Goal: Book appointment/travel/reservation

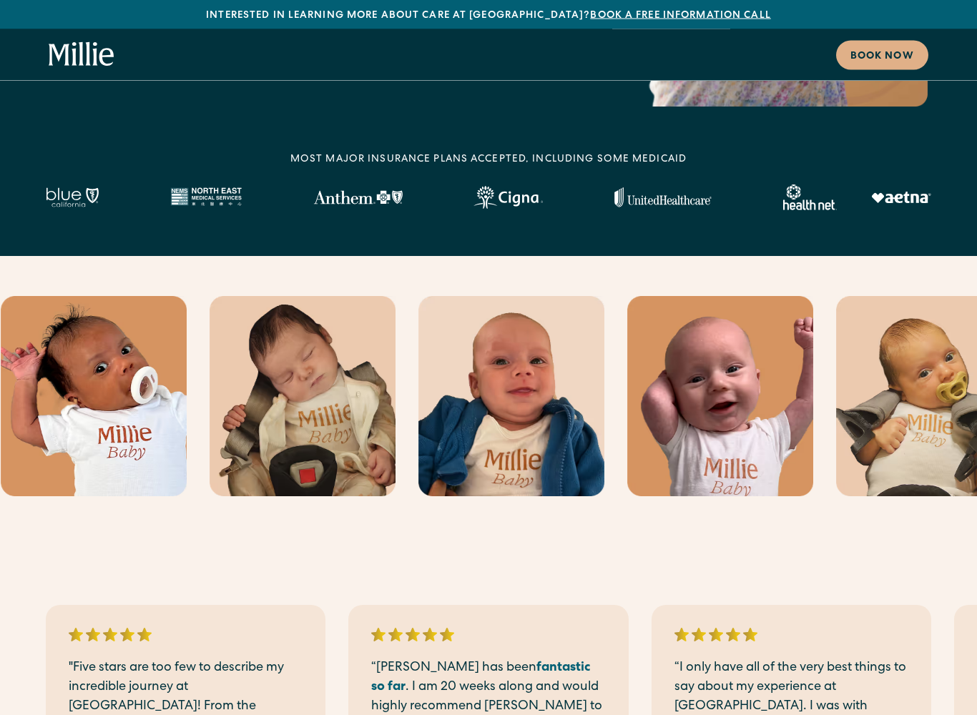
scroll to position [429, 0]
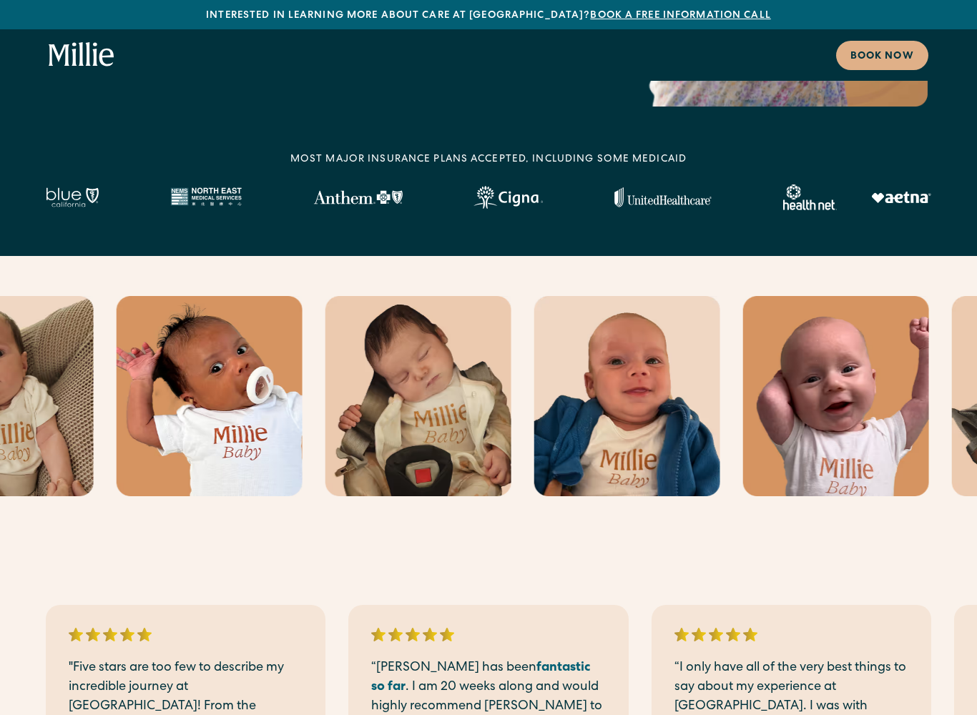
click at [84, 190] on img at bounding box center [72, 197] width 53 height 20
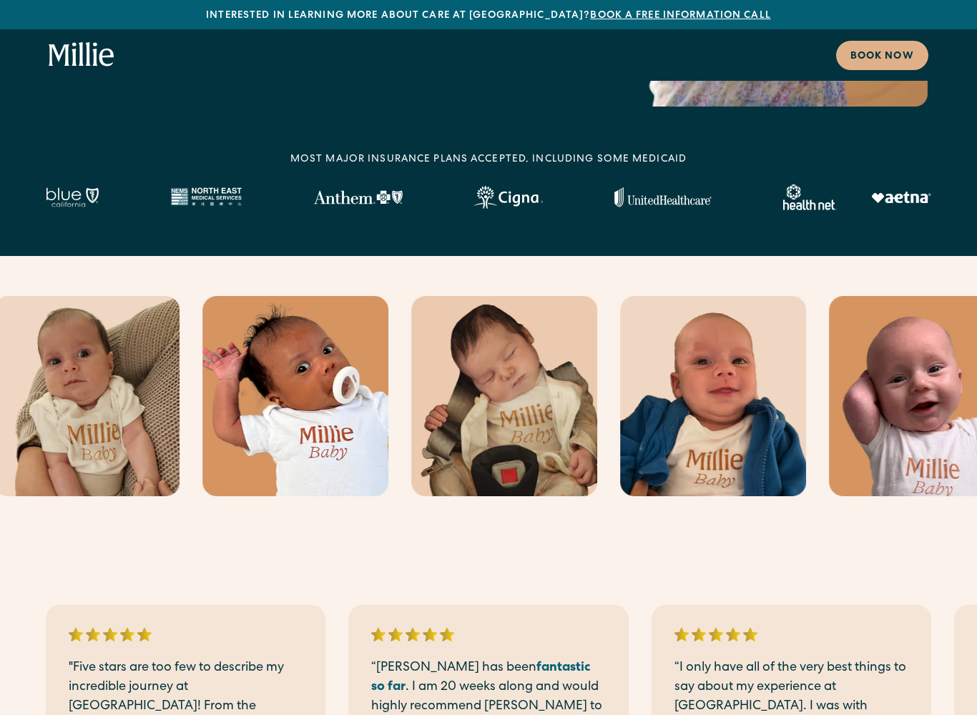
click at [94, 195] on img at bounding box center [72, 197] width 53 height 20
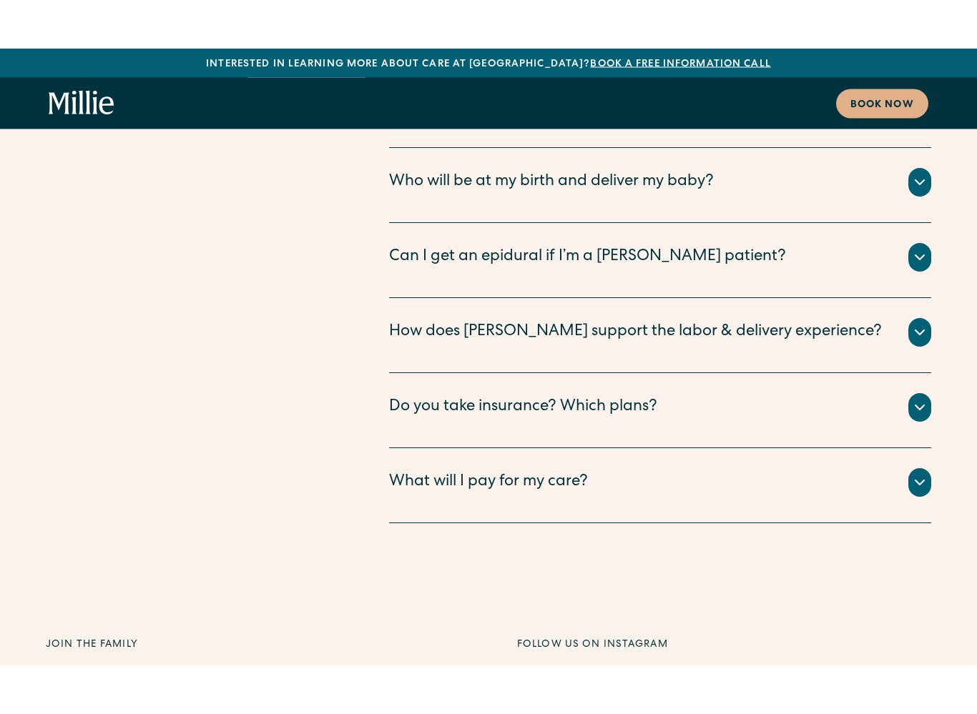
scroll to position [7561, 0]
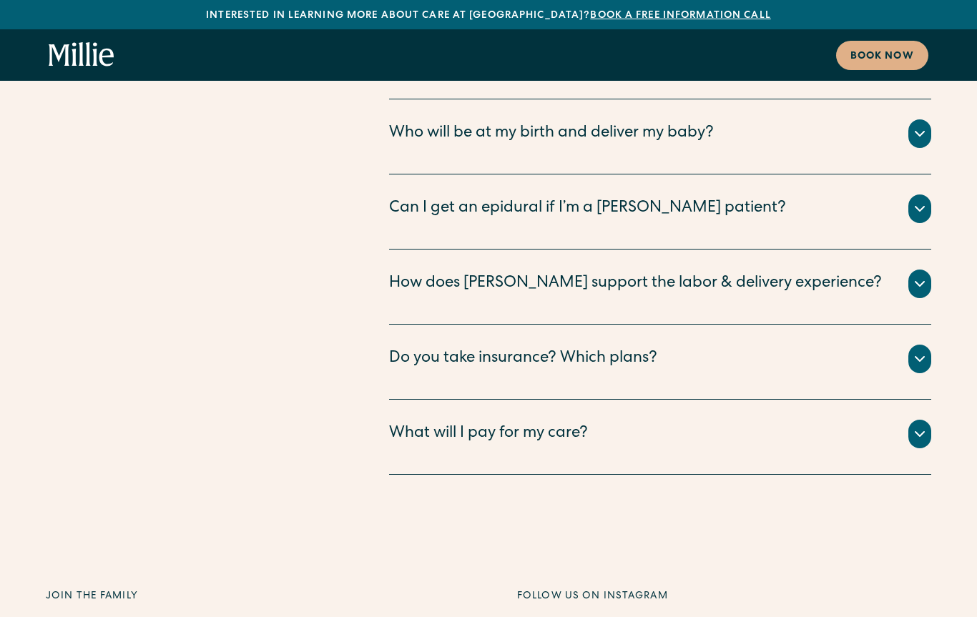
click at [926, 425] on icon at bounding box center [919, 433] width 17 height 17
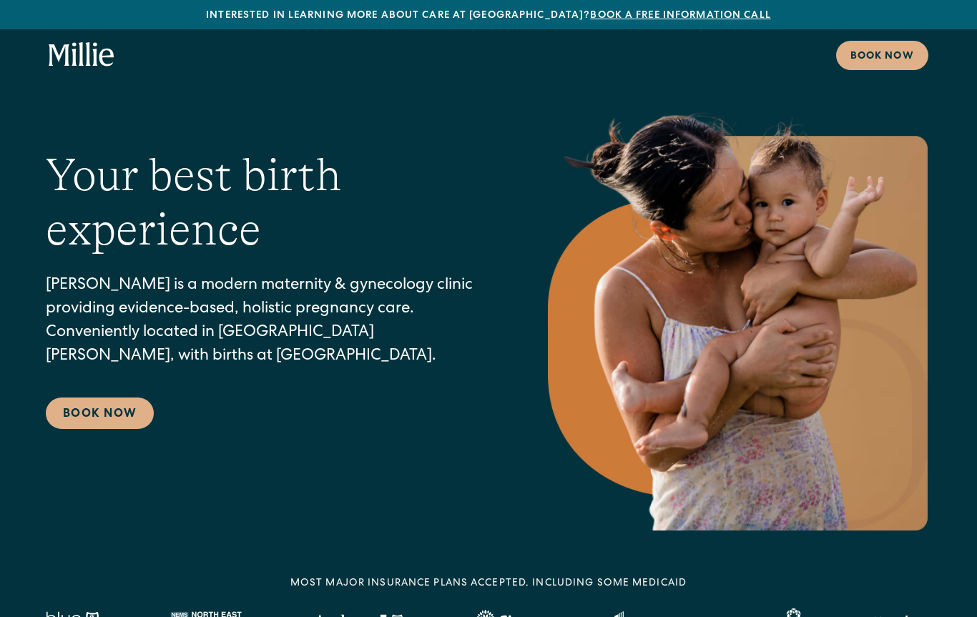
scroll to position [0, 0]
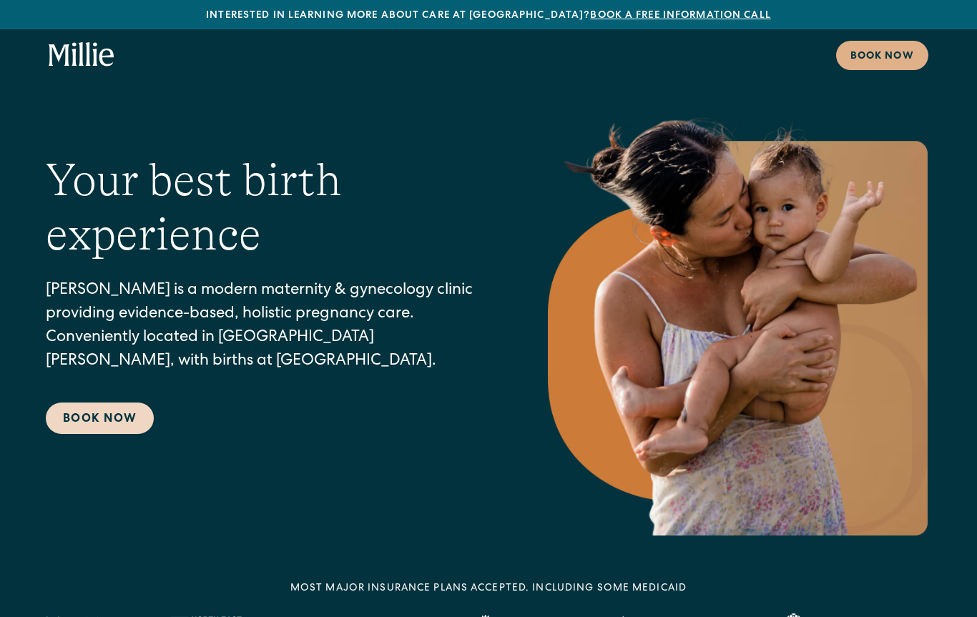
click at [104, 418] on link "Book Now" at bounding box center [100, 418] width 108 height 31
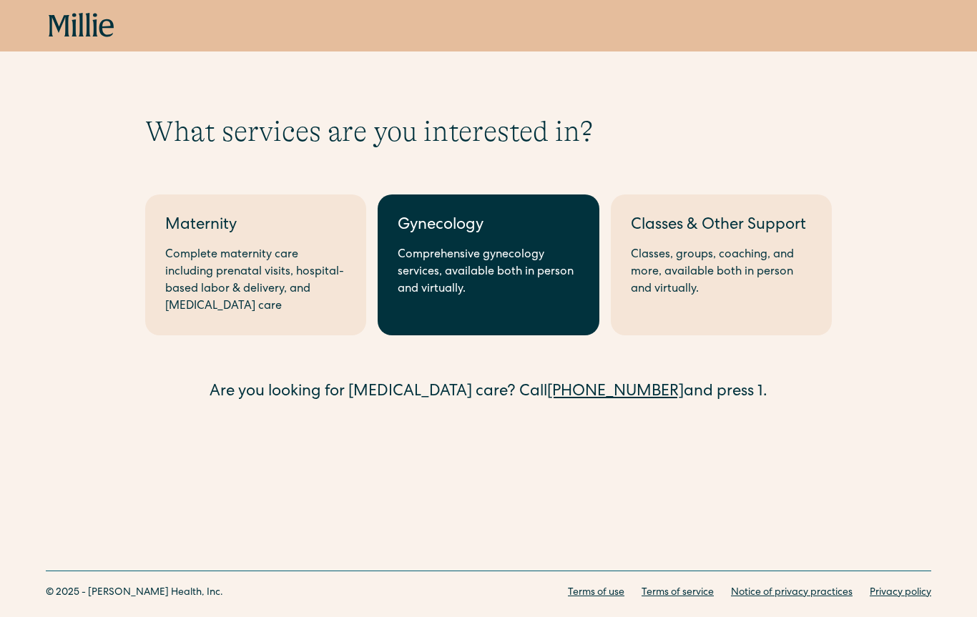
click at [473, 275] on div "Comprehensive gynecology services, available both in person and virtually." at bounding box center [488, 272] width 181 height 51
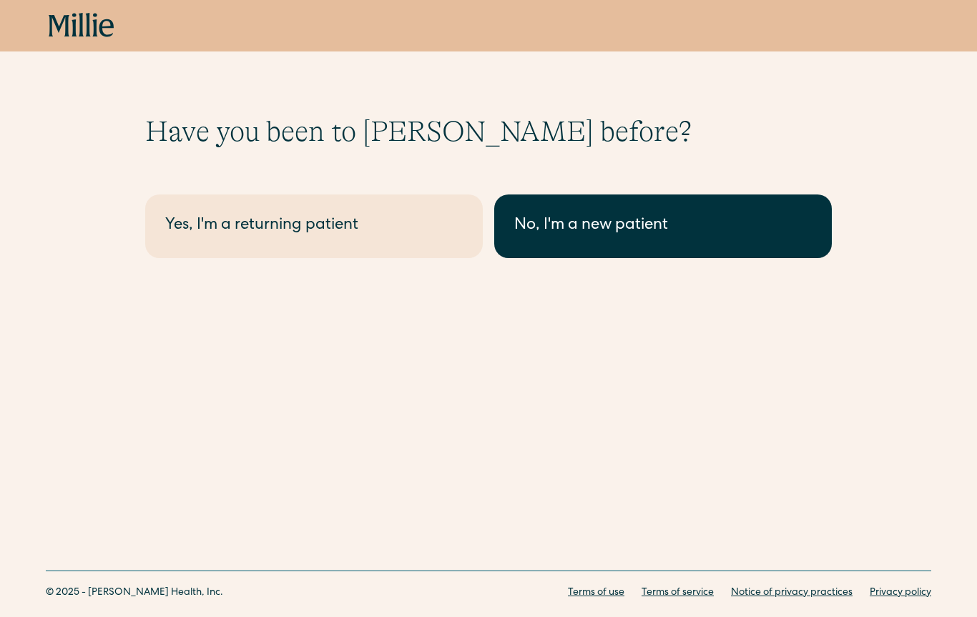
click at [618, 240] on link "No, I'm a new patient" at bounding box center [662, 226] width 337 height 64
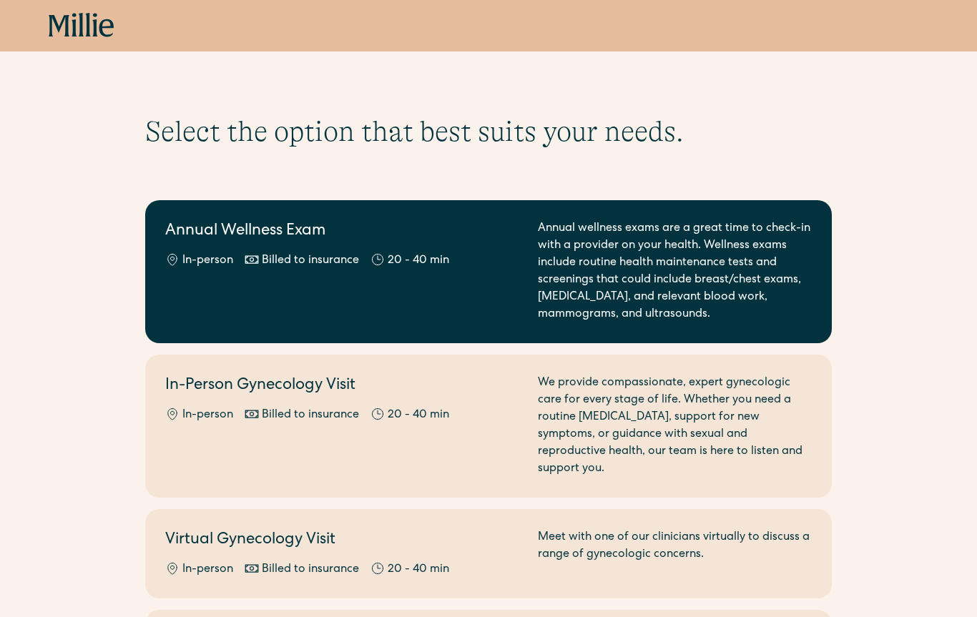
click at [734, 248] on div "Annual wellness exams are a great time to check-in with a provider on your heal…" at bounding box center [675, 271] width 274 height 103
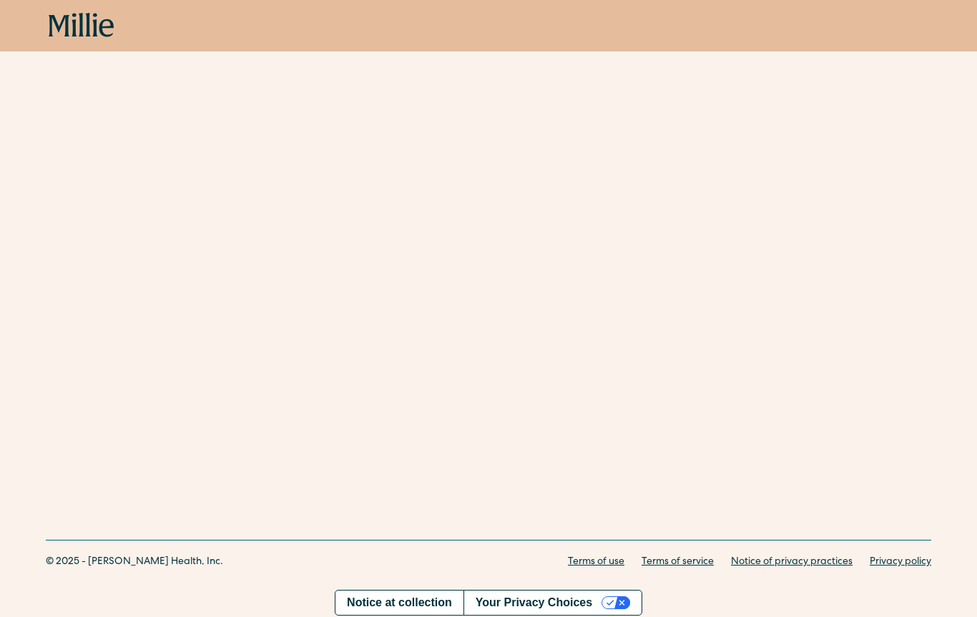
scroll to position [409, 0]
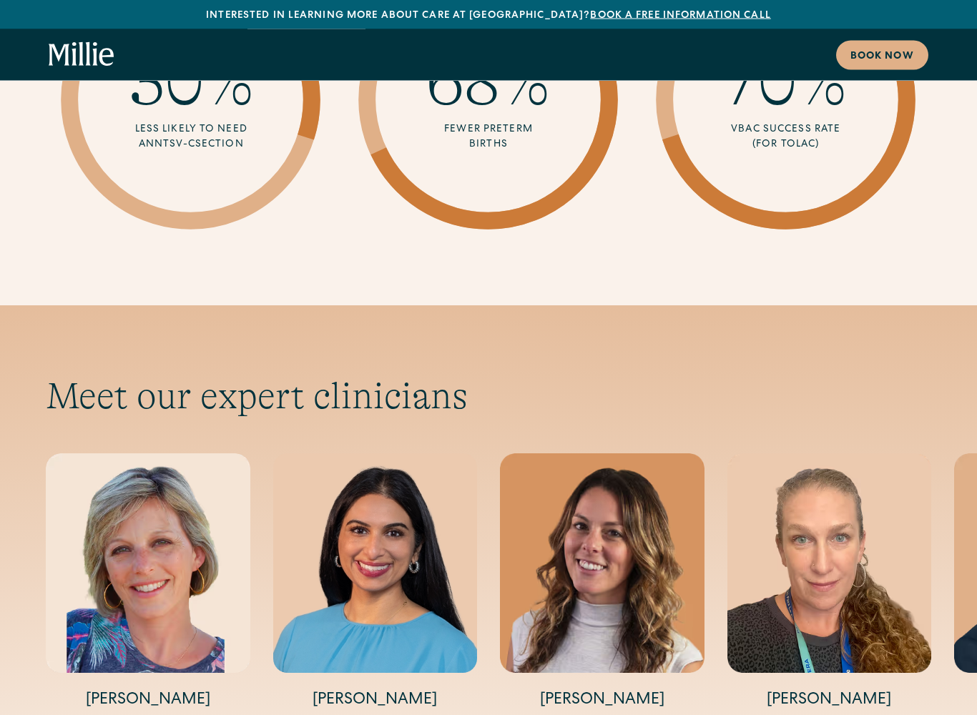
scroll to position [4480, 0]
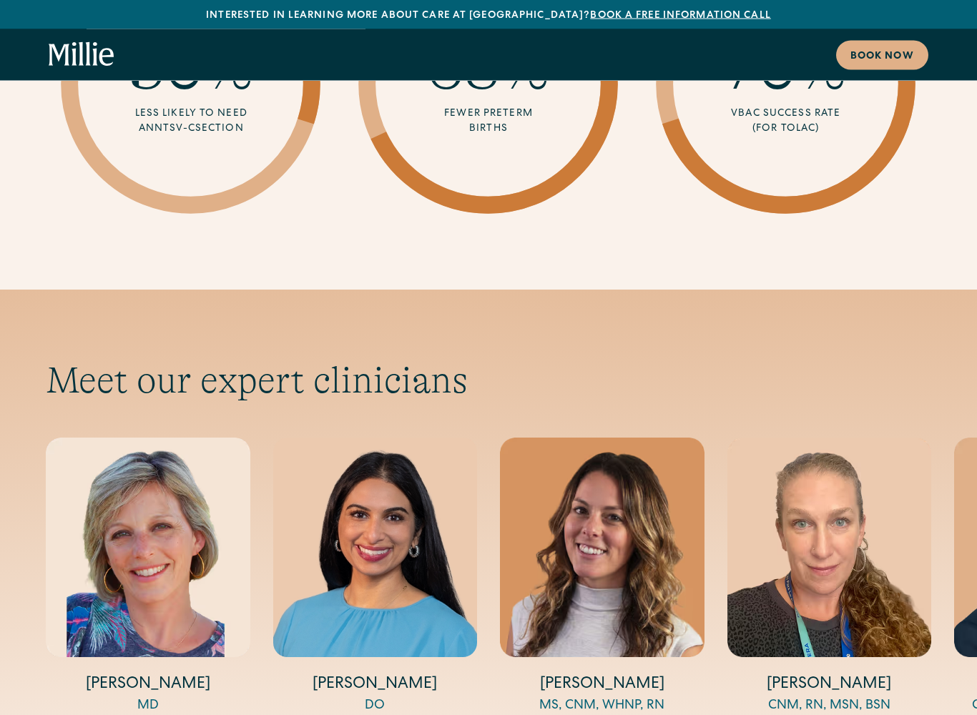
click at [425, 438] on img "2 / 5" at bounding box center [375, 547] width 204 height 219
click at [408, 616] on h4 "Anisha Sarma" at bounding box center [375, 685] width 204 height 22
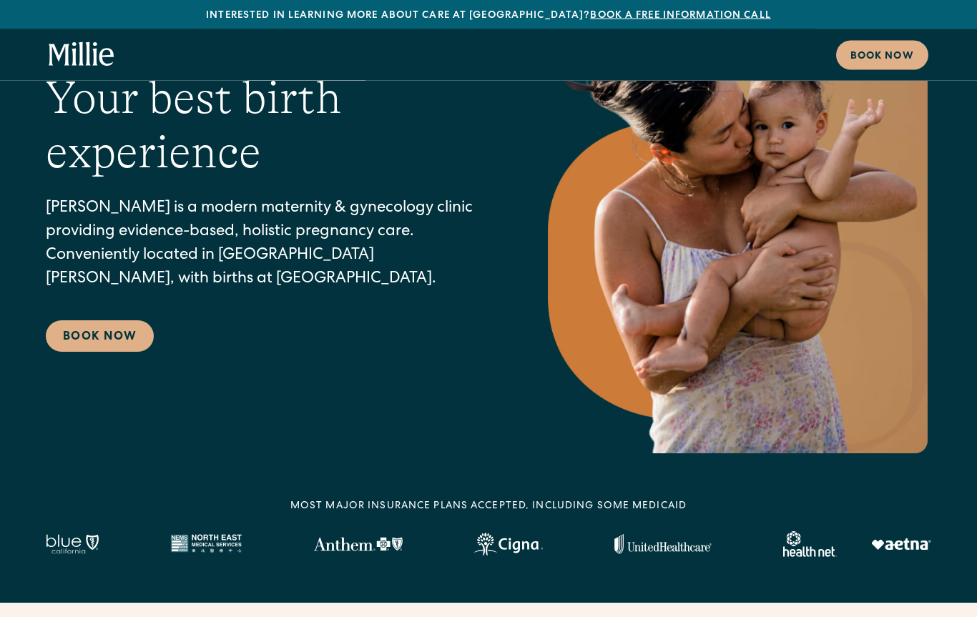
scroll to position [0, 0]
